Goal: Browse casually

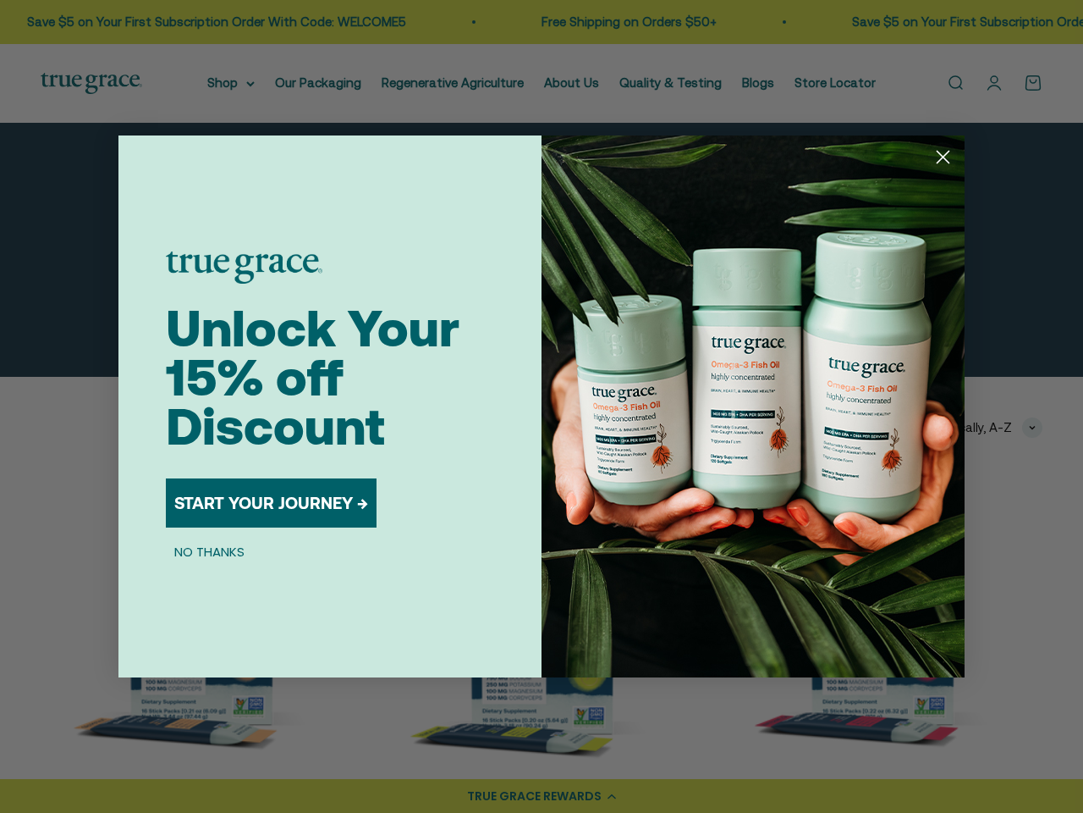
click at [542, 406] on img "POPUP Form" at bounding box center [753, 406] width 423 height 542
click at [943, 157] on icon "Close dialog" at bounding box center [944, 158] width 12 height 12
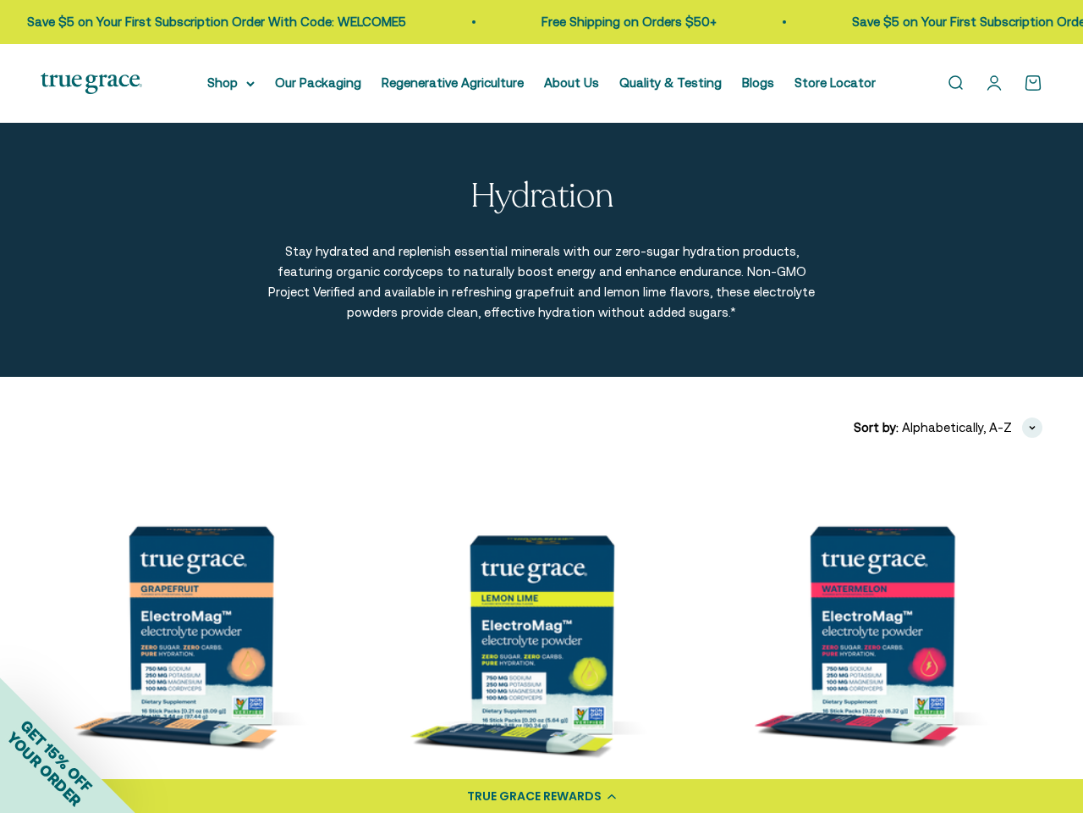
click at [272, 532] on button "START YOUR JOURNEY →" at bounding box center [271, 556] width 211 height 49
